Goal: Information Seeking & Learning: Learn about a topic

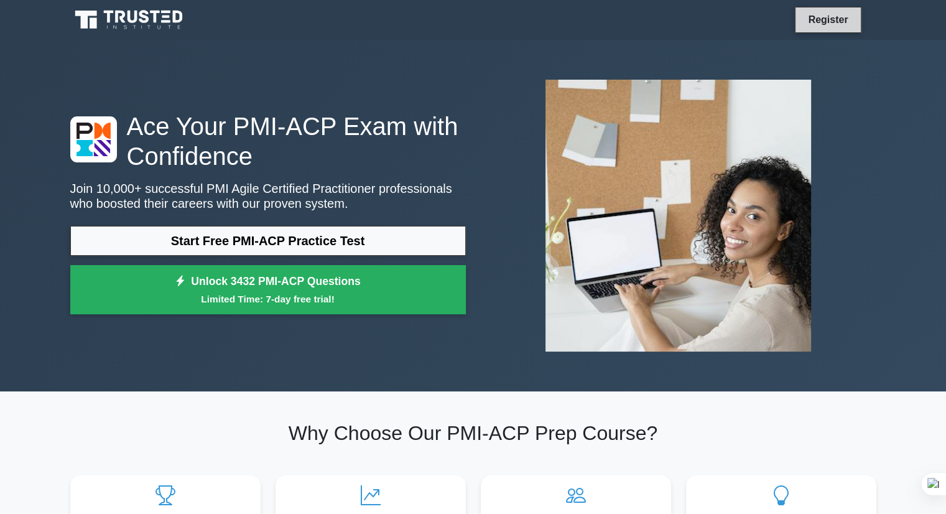
click at [822, 17] on link "Register" at bounding box center [827, 20] width 55 height 16
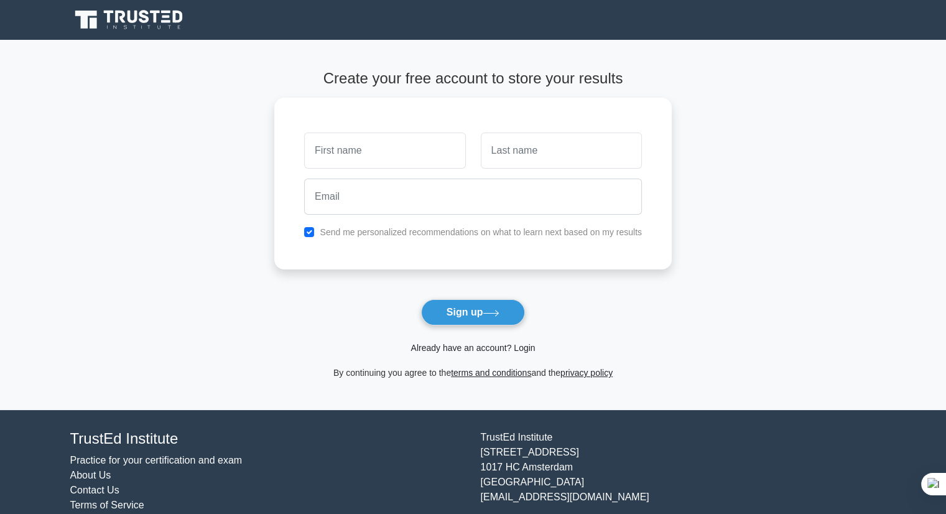
click at [472, 350] on link "Already have an account? Login" at bounding box center [472, 348] width 124 height 10
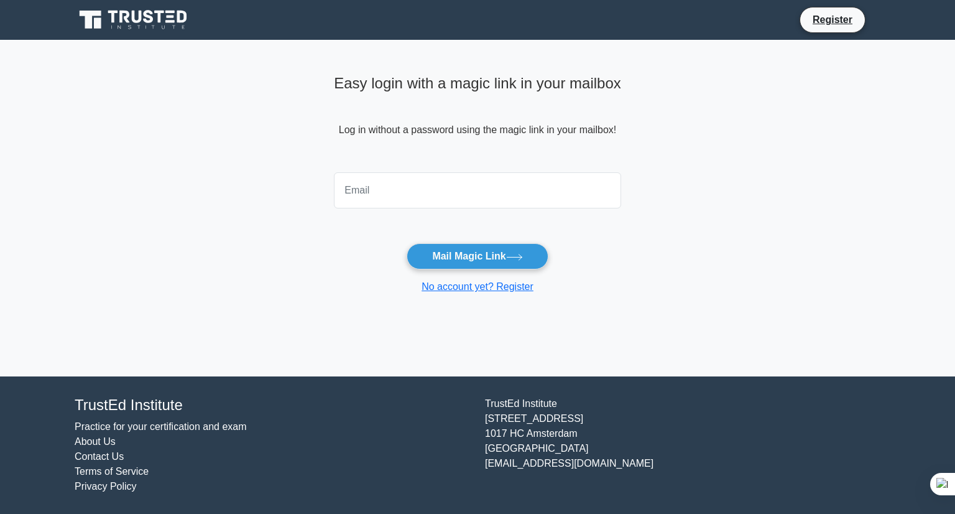
click at [389, 187] on input "email" at bounding box center [477, 190] width 287 height 36
type input "sondt.tbgd@gmail.com"
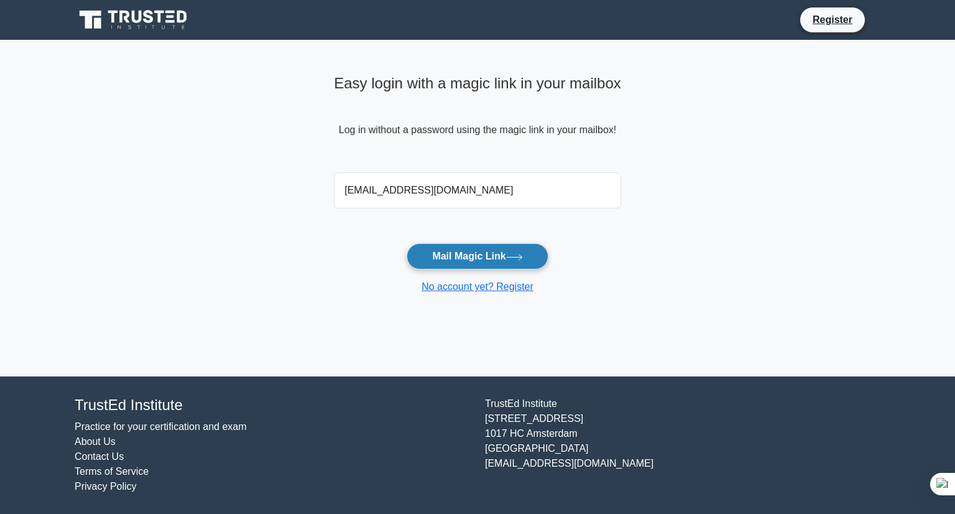
click at [438, 256] on button "Mail Magic Link" at bounding box center [477, 256] width 141 height 26
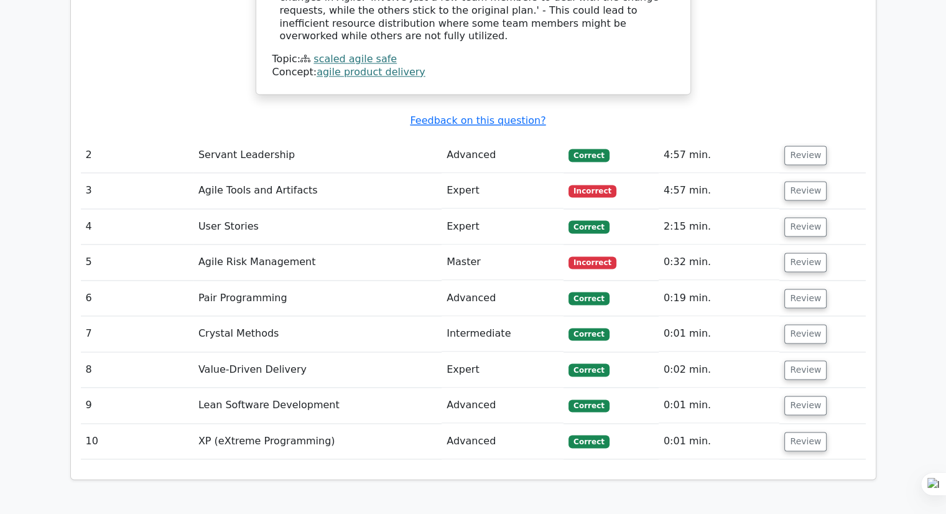
scroll to position [2176, 0]
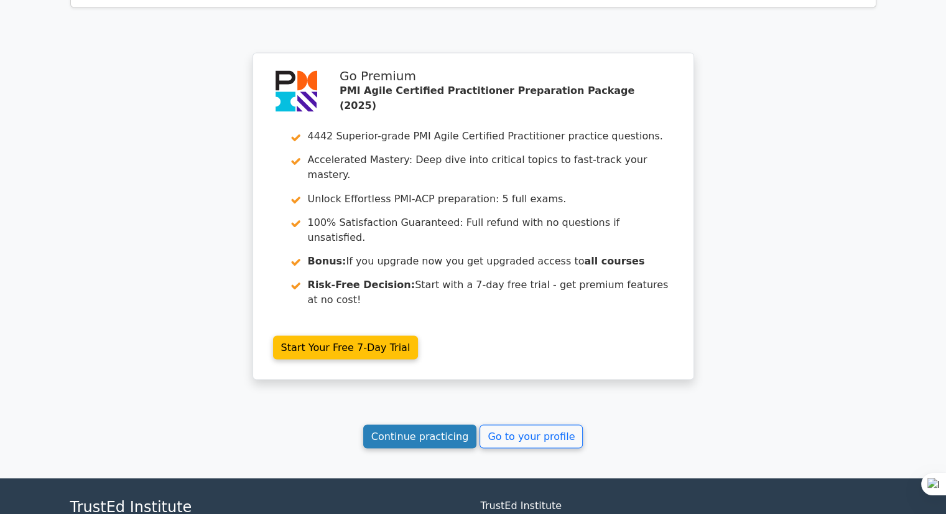
click at [428, 424] on link "Continue practicing" at bounding box center [420, 436] width 114 height 24
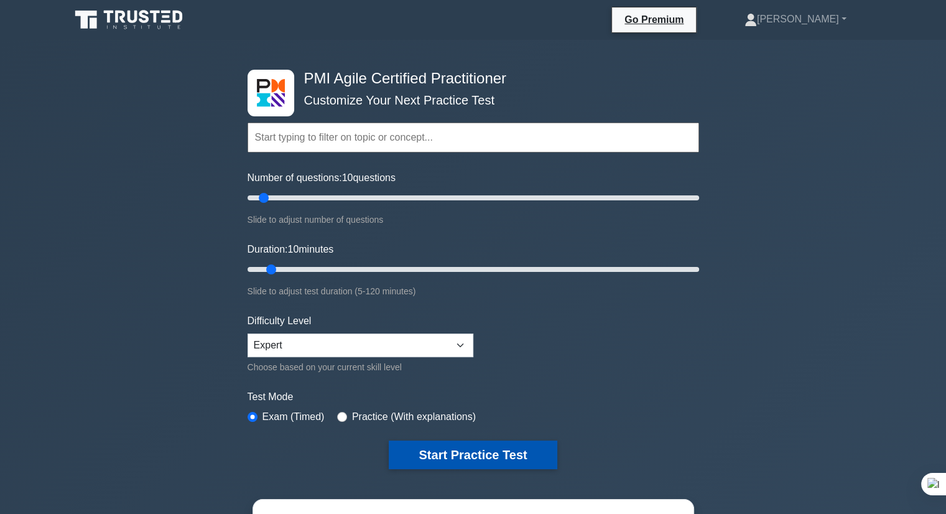
click at [445, 454] on button "Start Practice Test" at bounding box center [473, 454] width 168 height 29
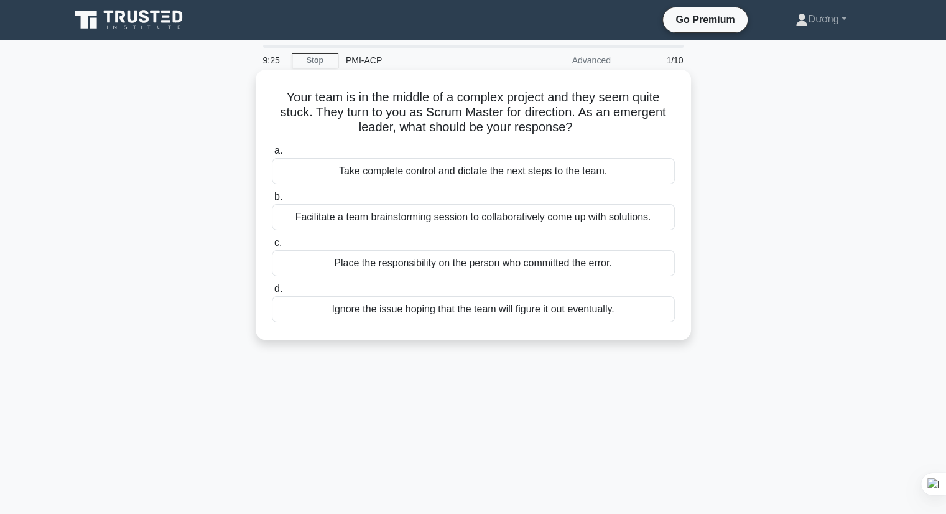
click at [454, 217] on div "Facilitate a team brainstorming session to collaboratively come up with solutio…" at bounding box center [473, 217] width 403 height 26
click at [272, 201] on input "b. Facilitate a team brainstorming session to collaboratively come up with solu…" at bounding box center [272, 197] width 0 height 8
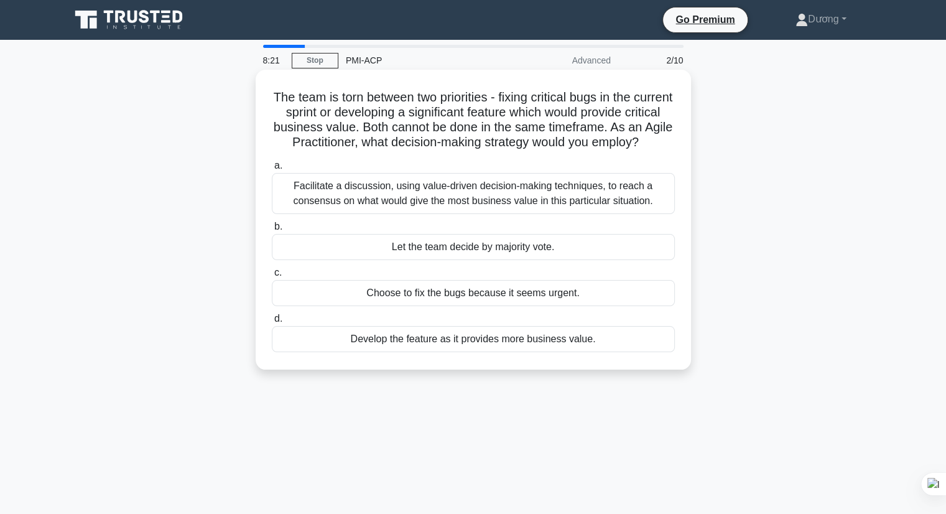
click at [434, 214] on div "Facilitate a discussion, using value-driven decision-making techniques, to reac…" at bounding box center [473, 193] width 403 height 41
click at [272, 170] on input "a. Facilitate a discussion, using value-driven decision-making techniques, to r…" at bounding box center [272, 166] width 0 height 8
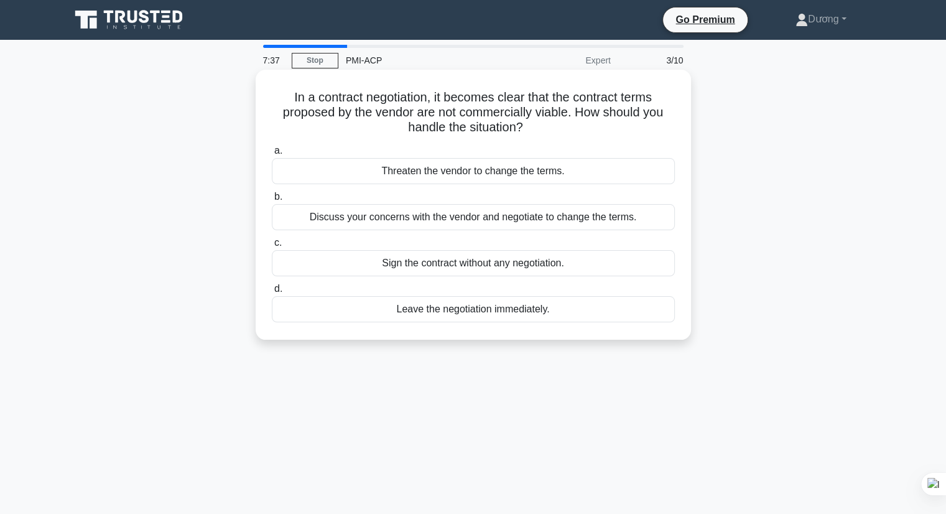
click at [372, 218] on div "Discuss your concerns with the vendor and negotiate to change the terms." at bounding box center [473, 217] width 403 height 26
click at [272, 201] on input "b. Discuss your concerns with the vendor and negotiate to change the terms." at bounding box center [272, 197] width 0 height 8
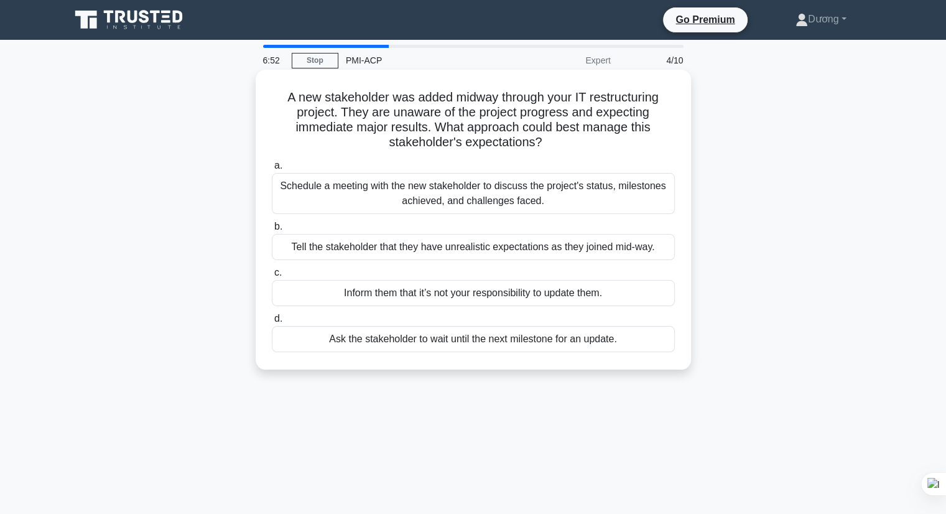
click at [381, 210] on div "Schedule a meeting with the new stakeholder to discuss the project's status, mi…" at bounding box center [473, 193] width 403 height 41
click at [272, 170] on input "a. Schedule a meeting with the new stakeholder to discuss the project's status,…" at bounding box center [272, 166] width 0 height 8
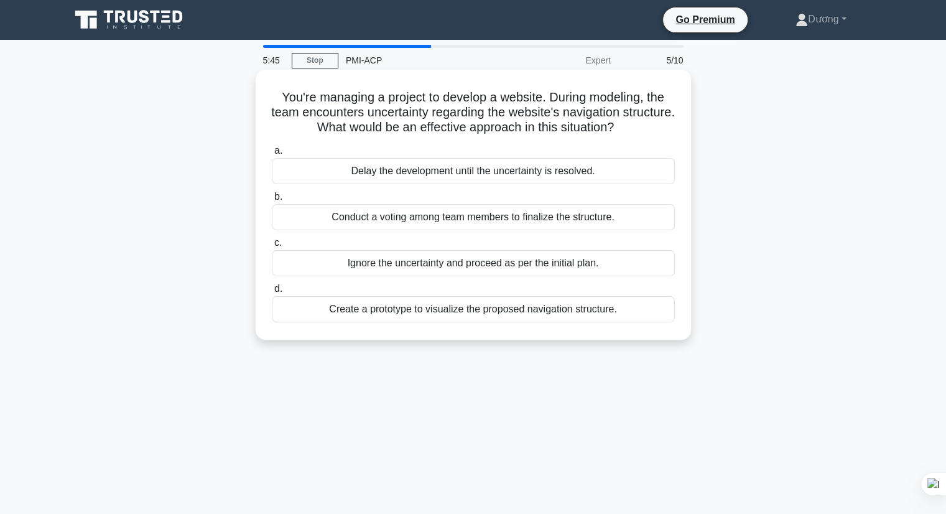
click at [529, 219] on div "Conduct a voting among team members to finalize the structure." at bounding box center [473, 217] width 403 height 26
click at [272, 201] on input "b. Conduct a voting among team members to finalize the structure." at bounding box center [272, 197] width 0 height 8
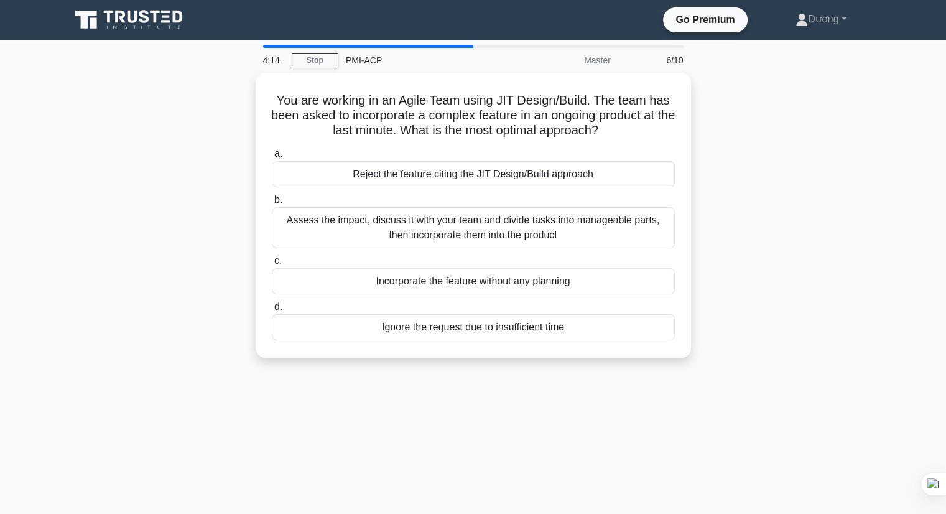
click at [129, 272] on div "You are working in an Agile Team using JIT Design/Build. The team has been aske…" at bounding box center [473, 223] width 821 height 300
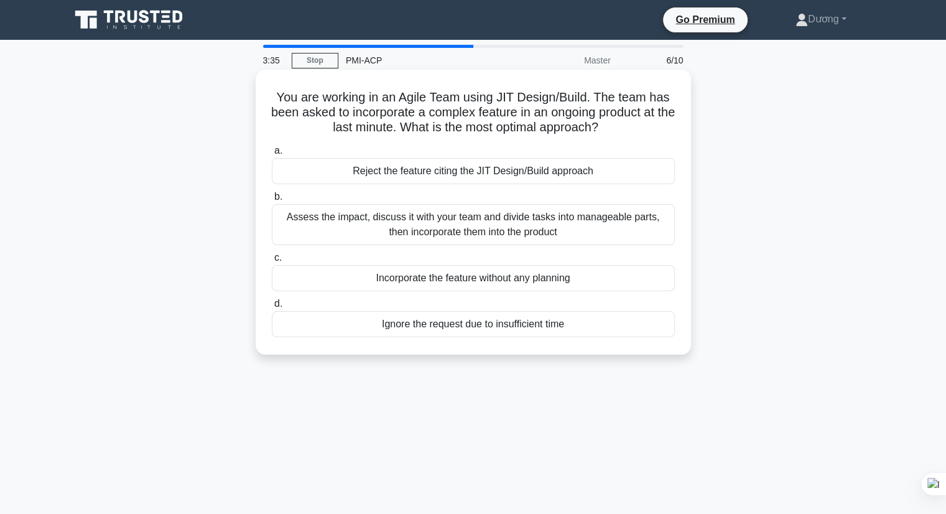
click at [478, 233] on div "Assess the impact, discuss it with your team and divide tasks into manageable p…" at bounding box center [473, 224] width 403 height 41
click at [272, 201] on input "b. Assess the impact, discuss it with your team and divide tasks into manageabl…" at bounding box center [272, 197] width 0 height 8
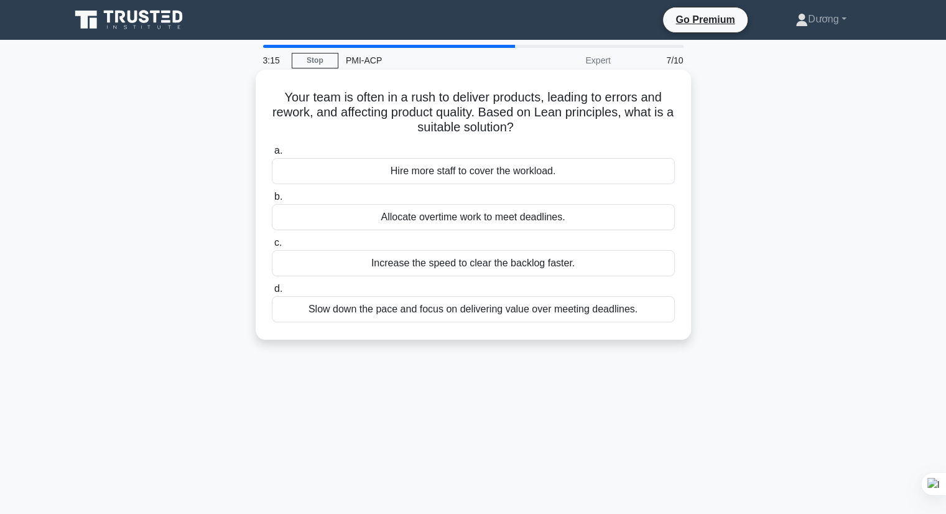
click at [476, 310] on div "Slow down the pace and focus on delivering value over meeting deadlines." at bounding box center [473, 309] width 403 height 26
click at [272, 293] on input "d. Slow down the pace and focus on delivering value over meeting deadlines." at bounding box center [272, 289] width 0 height 8
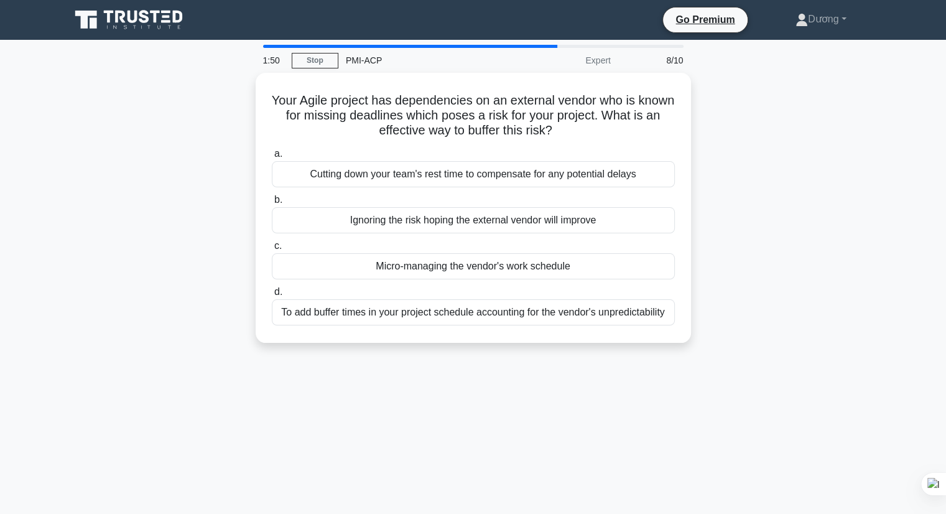
click at [85, 372] on div "1:50 Stop PMI-ACP Expert 8/10 Your Agile project has dependencies on an externa…" at bounding box center [473, 356] width 821 height 622
click at [1, 297] on main "0:43 Stop PMI-ACP Expert 8/10 Your Agile project has dependencies on an externa…" at bounding box center [473, 356] width 946 height 632
click at [113, 312] on div "Your Agile project has dependencies on an external vendor who is known for miss…" at bounding box center [473, 215] width 821 height 285
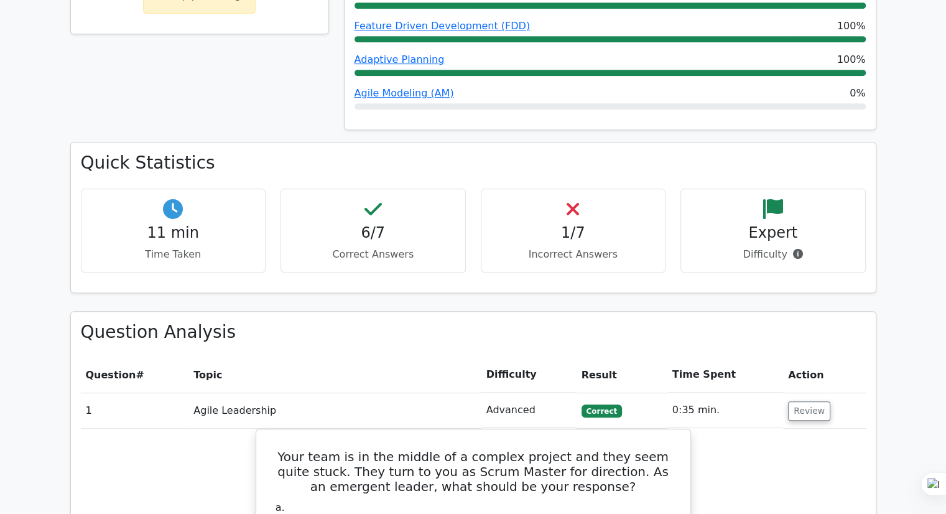
scroll to position [311, 0]
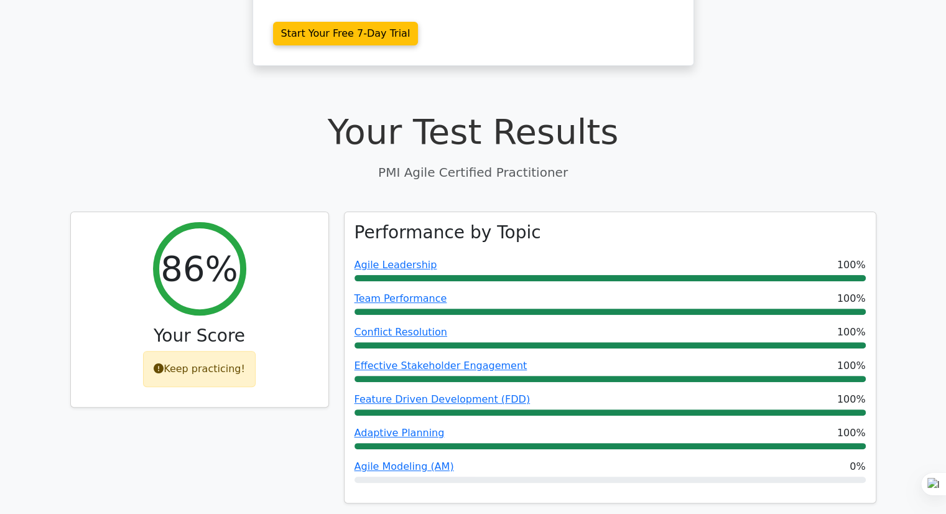
click at [142, 422] on div "86% Your Score Keep practicing!" at bounding box center [200, 364] width 274 height 307
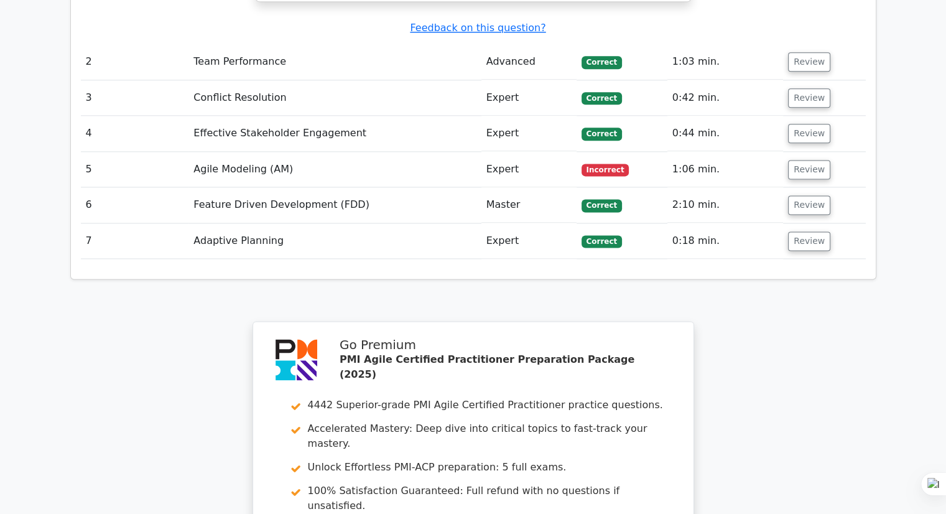
scroll to position [1617, 0]
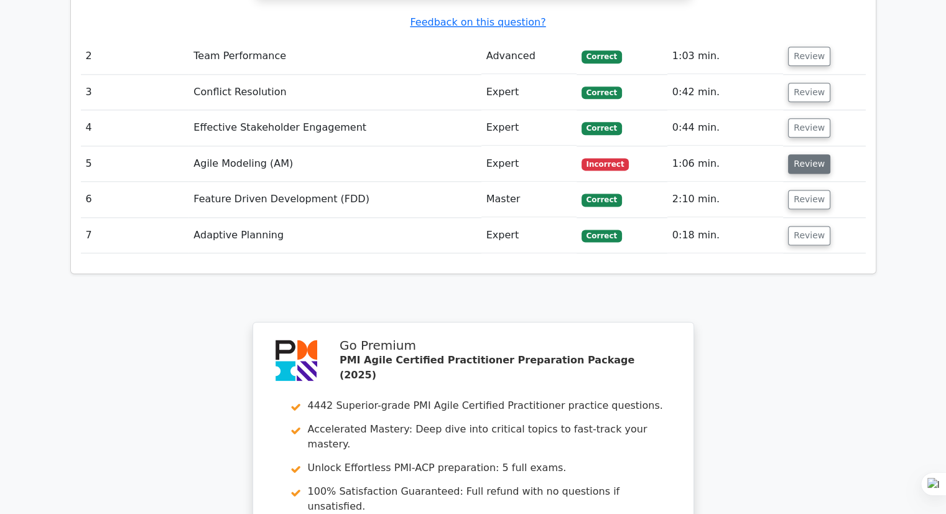
click at [792, 154] on button "Review" at bounding box center [809, 163] width 42 height 19
click at [799, 154] on button "Review" at bounding box center [809, 163] width 42 height 19
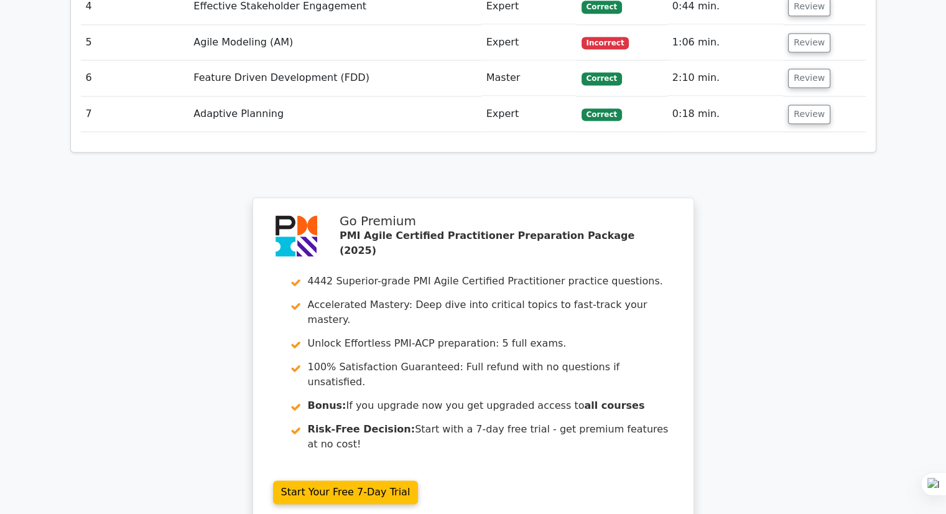
scroll to position [1555, 0]
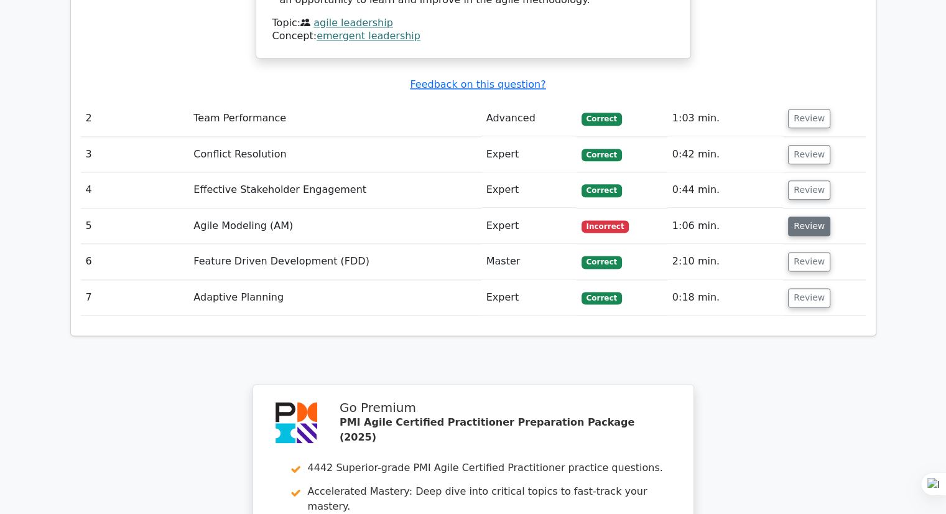
click at [796, 216] on button "Review" at bounding box center [809, 225] width 42 height 19
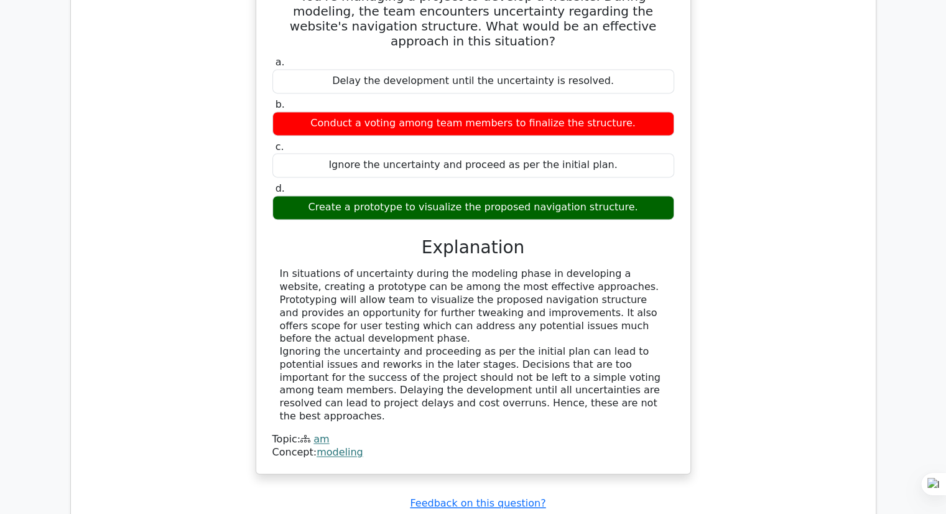
scroll to position [1990, 0]
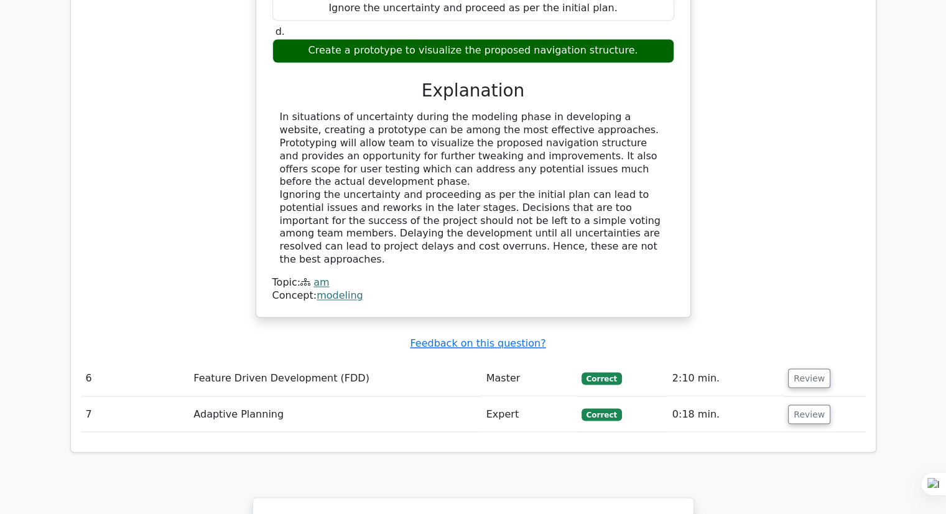
drag, startPoint x: 125, startPoint y: 385, endPoint x: 128, endPoint y: 394, distance: 9.2
